Goal: Find specific page/section: Find specific page/section

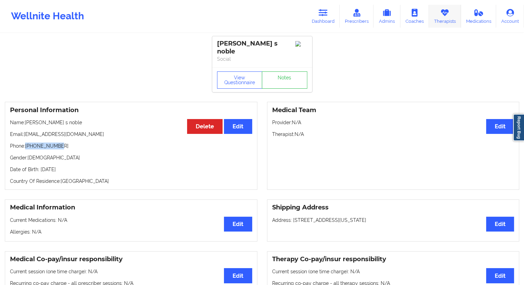
click at [436, 19] on link "Therapists" at bounding box center [445, 16] width 32 height 23
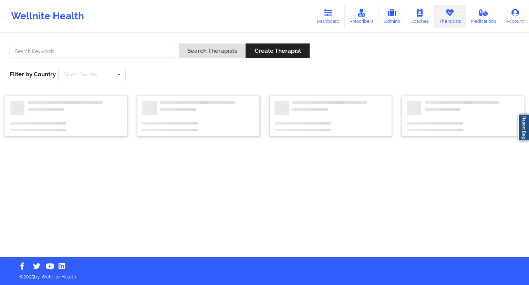
click at [106, 53] on input "text" at bounding box center [93, 51] width 167 height 13
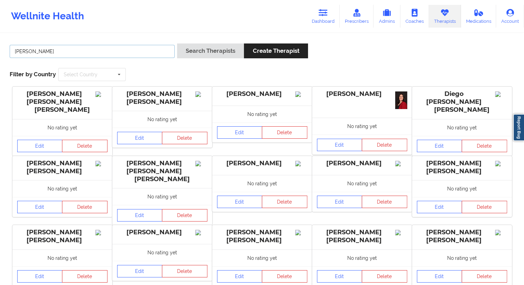
type input "[PERSON_NAME]"
click at [185, 51] on button "Search Therapists" at bounding box center [210, 50] width 67 height 15
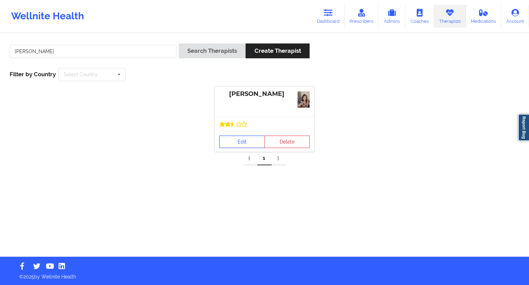
click at [241, 141] on link "Edit" at bounding box center [242, 141] width 45 height 12
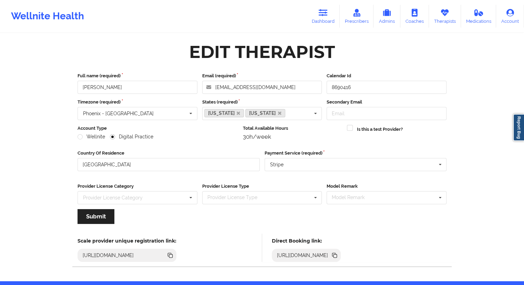
click at [338, 255] on icon at bounding box center [335, 255] width 8 height 8
